Goal: Task Accomplishment & Management: Manage account settings

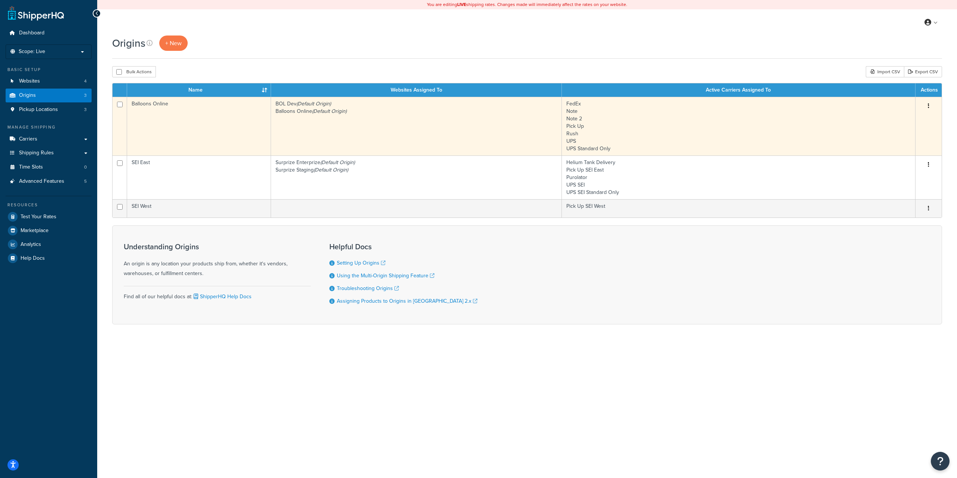
click at [857, 115] on td "FedEx Note Note 2 Pick Up Rush UPS UPS Standard Only" at bounding box center [739, 126] width 354 height 59
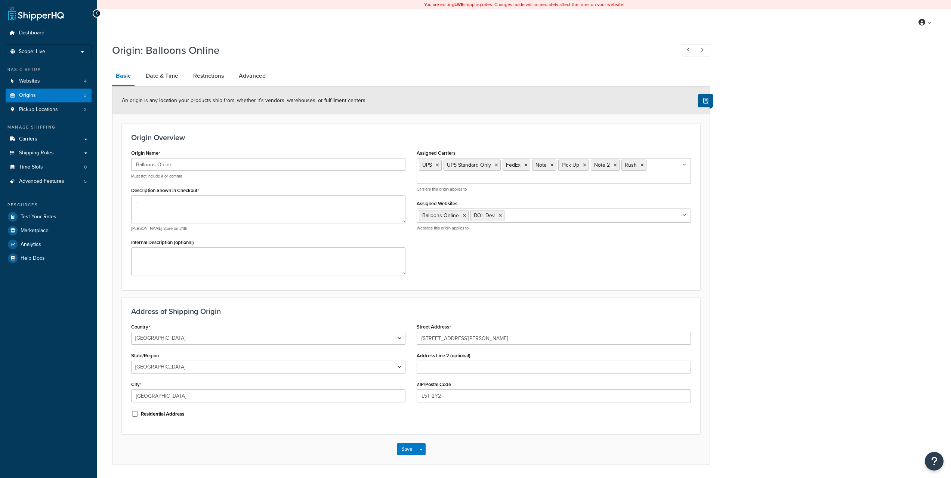
select select "1039"
select select "69"
click at [150, 79] on link "Date & Time" at bounding box center [162, 76] width 40 height 18
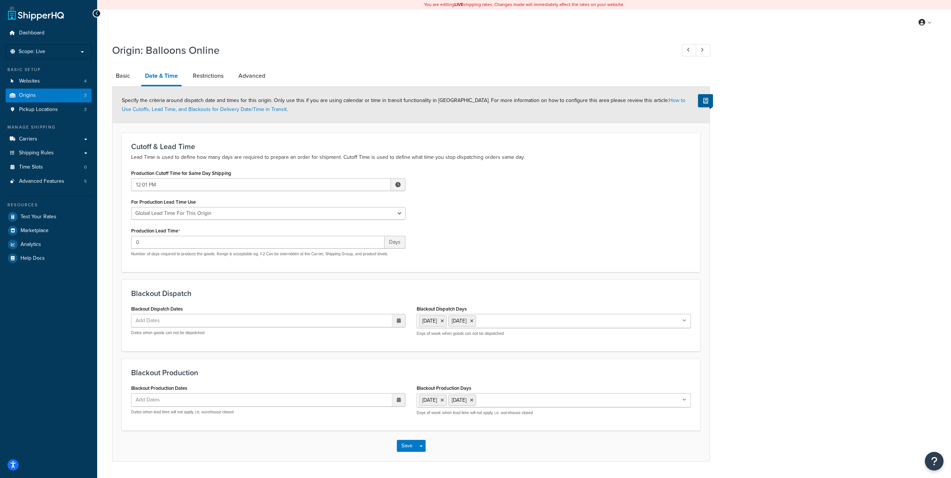
click at [401, 182] on span at bounding box center [398, 184] width 15 height 13
click at [347, 198] on span "▲" at bounding box center [343, 201] width 15 height 15
type input "3:01 PM"
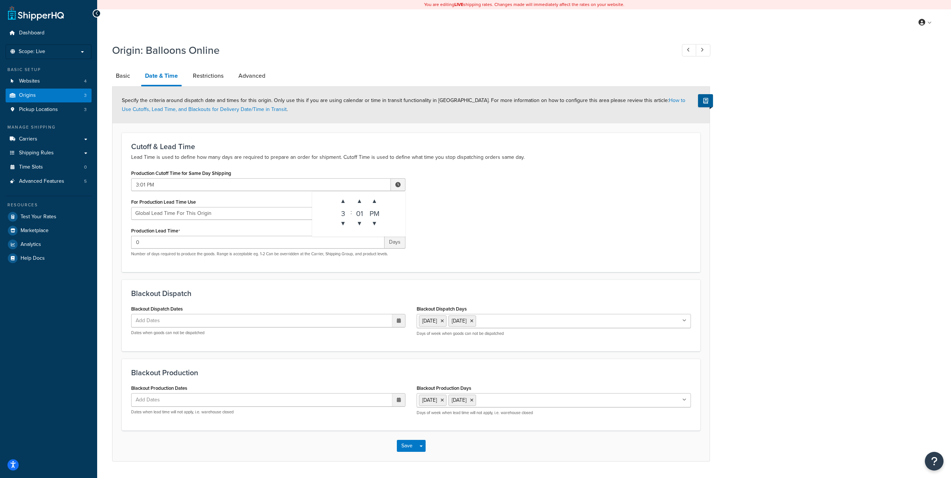
click at [562, 225] on div "Production Cutoff Time for Same Day Shipping 3:01 PM ▲ 3 ▼ : ▲ 01 ▼ ▲ PM ▼ For …" at bounding box center [411, 215] width 571 height 95
click at [407, 448] on button "Save" at bounding box center [407, 446] width 20 height 12
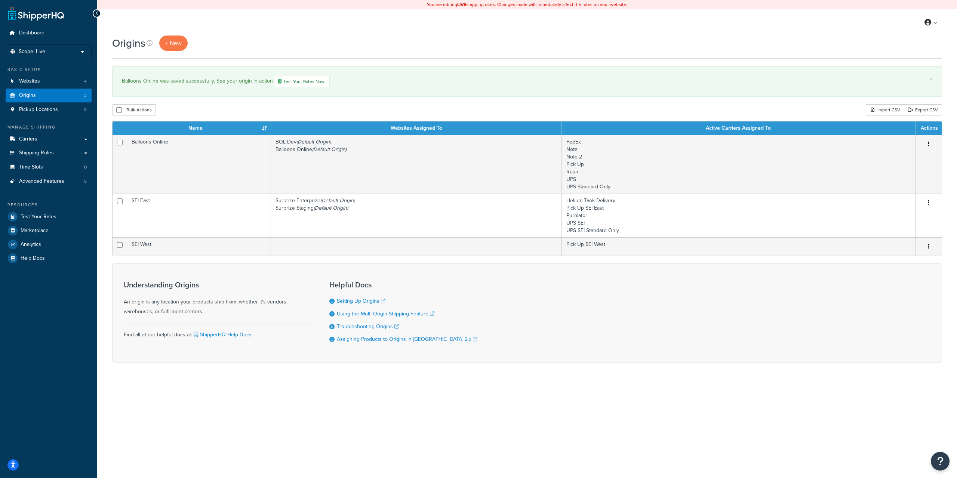
click at [231, 404] on div "You are editing LIVE shipping rates. Changes made will immediately affect the r…" at bounding box center [527, 239] width 860 height 478
